Goal: Find specific page/section: Find specific page/section

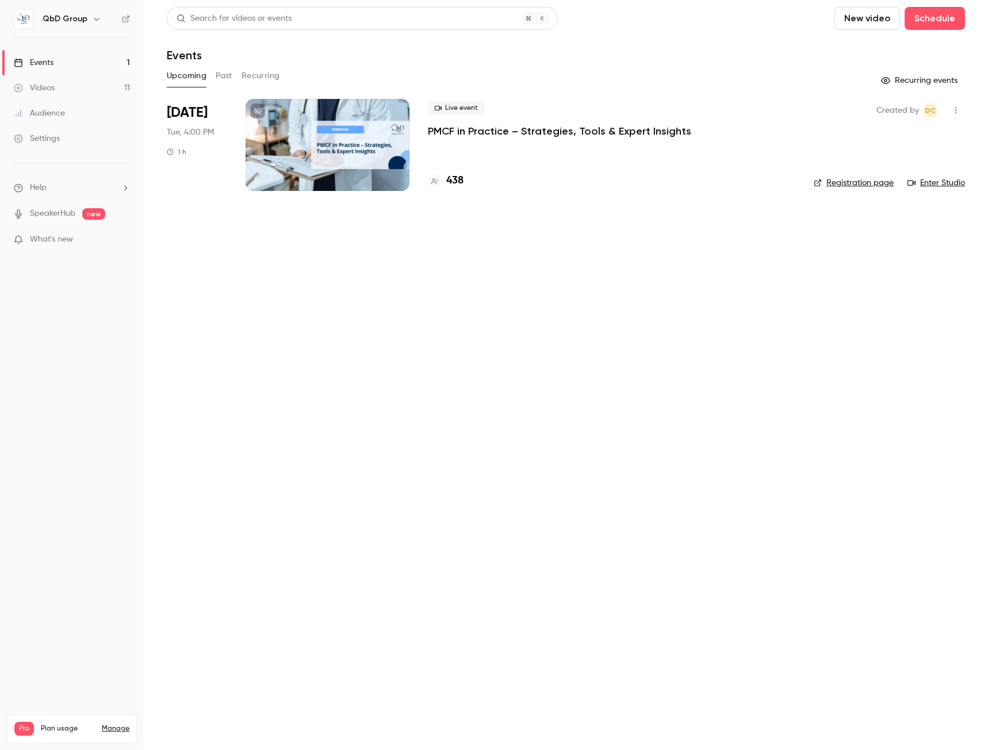
click at [81, 21] on h6 "QbD Group" at bounding box center [65, 18] width 45 height 11
click at [93, 20] on icon "button" at bounding box center [96, 18] width 9 height 9
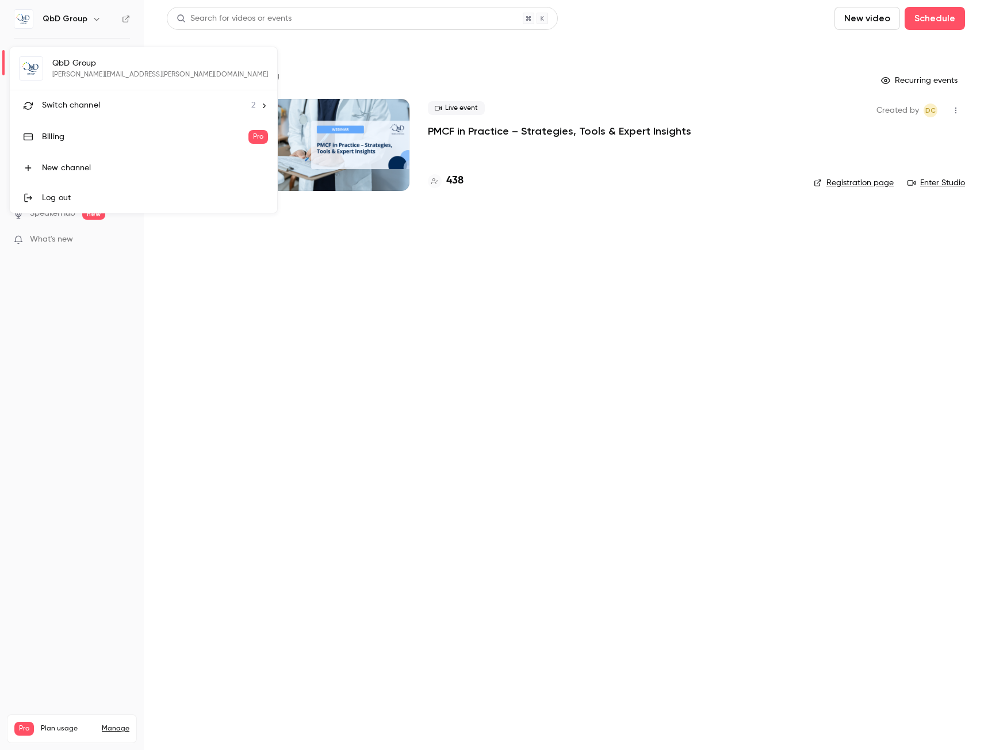
click at [93, 19] on div at bounding box center [494, 375] width 988 height 750
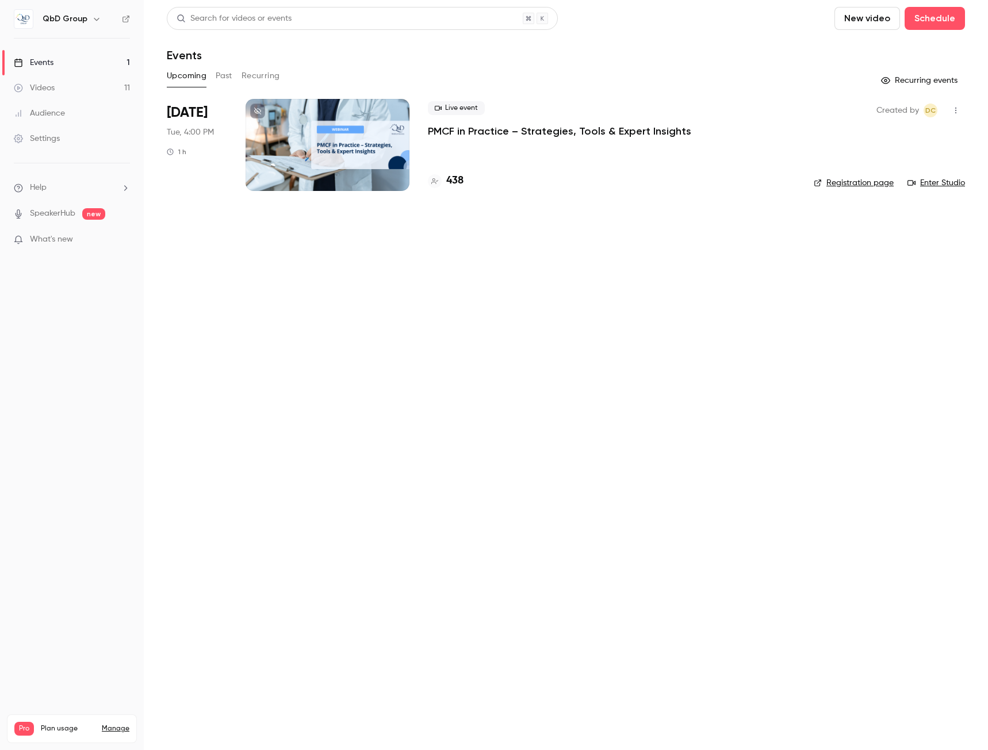
click at [94, 19] on icon "button" at bounding box center [96, 19] width 5 height 3
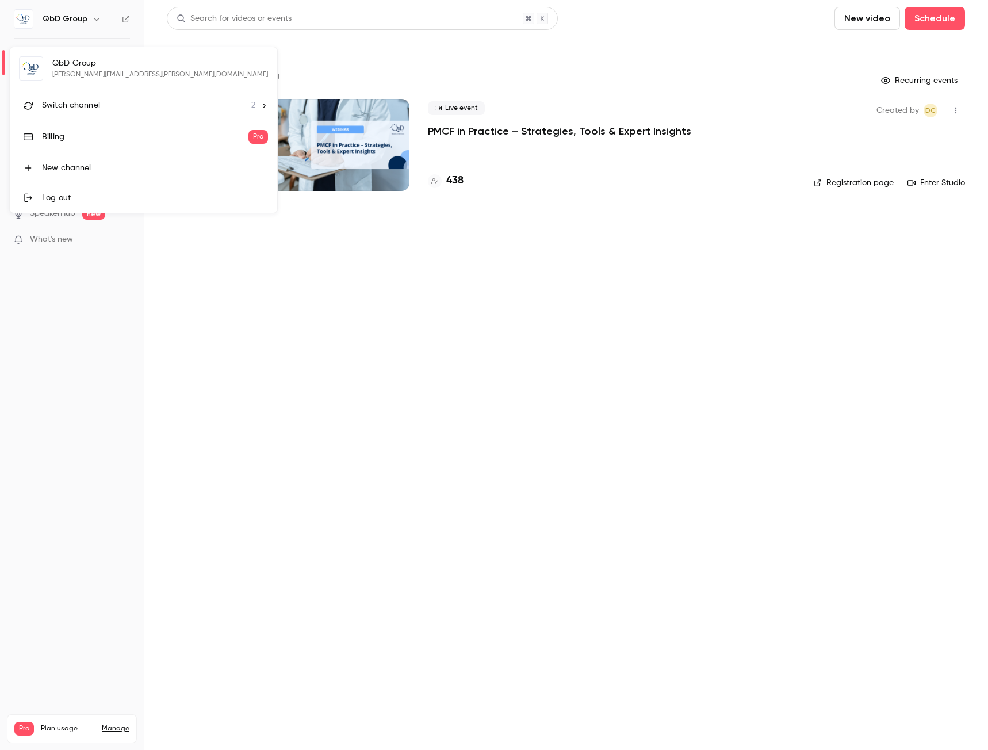
click at [93, 19] on div at bounding box center [494, 375] width 988 height 750
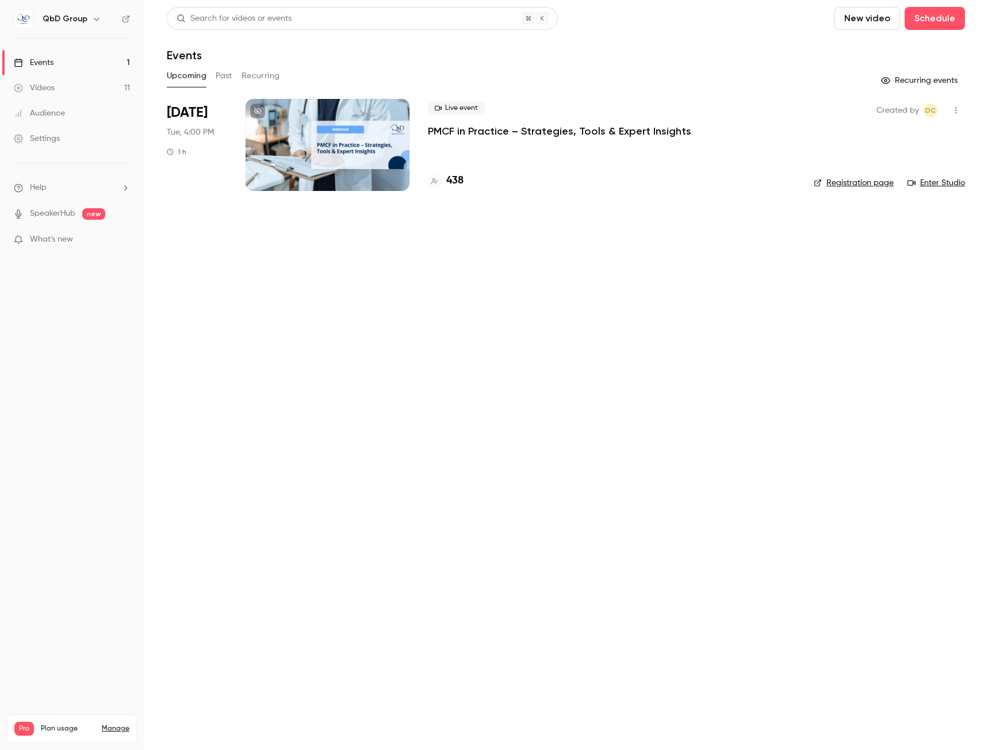
click at [94, 19] on icon "button" at bounding box center [96, 19] width 5 height 3
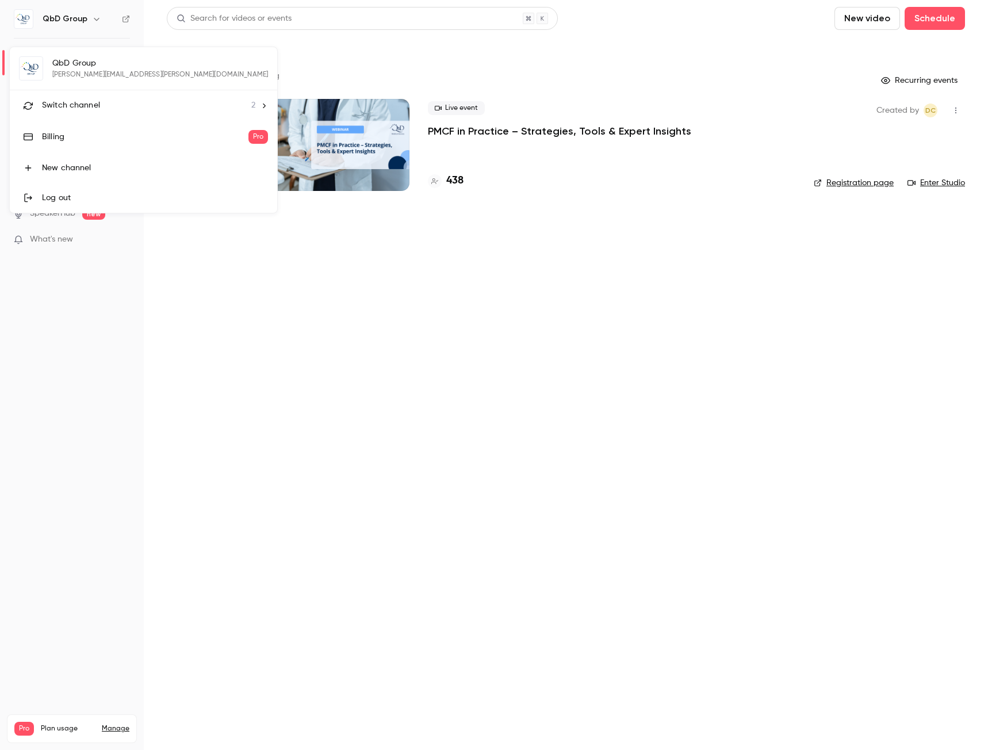
click at [93, 19] on div at bounding box center [494, 375] width 988 height 750
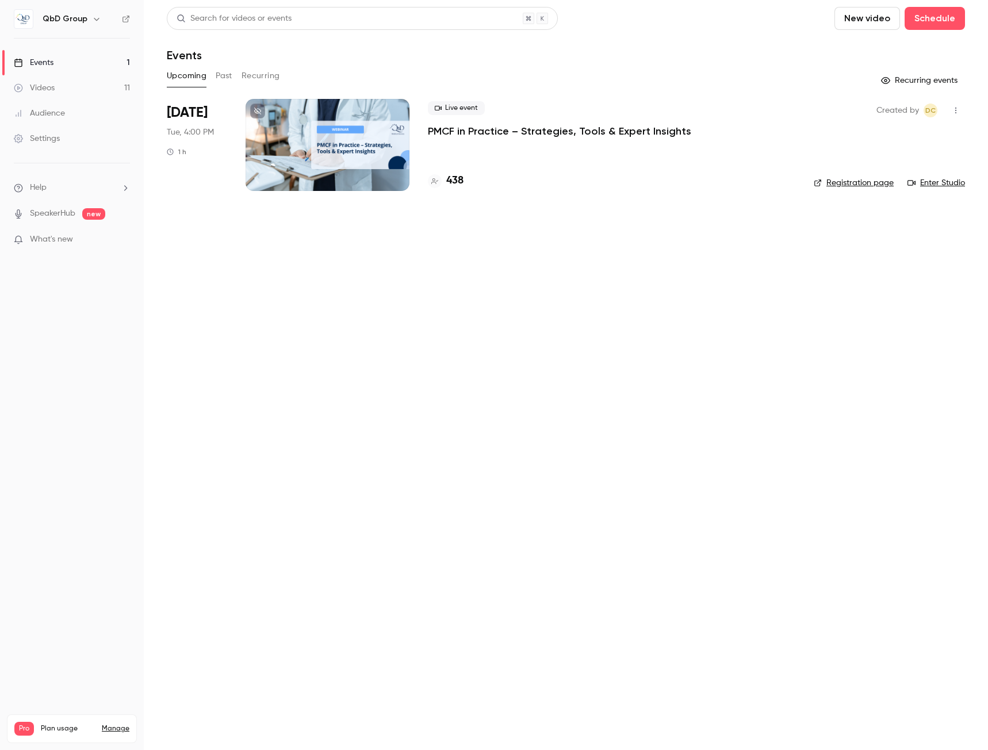
click at [934, 180] on link "Enter Studio" at bounding box center [935, 182] width 57 height 11
click at [943, 183] on link "Enter Studio" at bounding box center [935, 182] width 57 height 11
